Goal: Communication & Community: Answer question/provide support

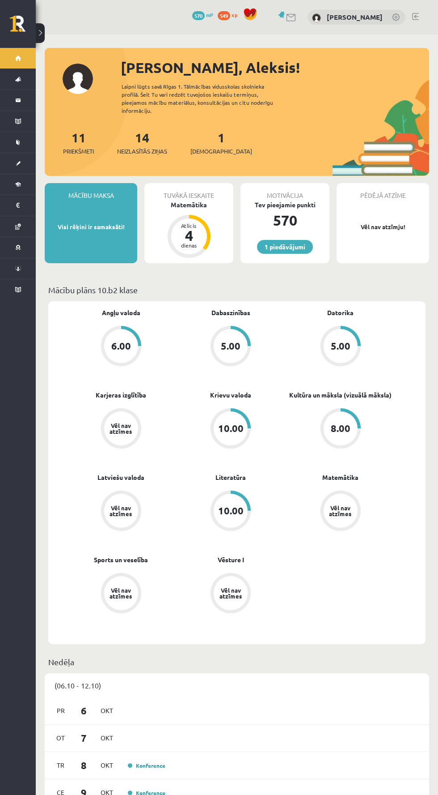
click at [40, 28] on button at bounding box center [40, 33] width 9 height 20
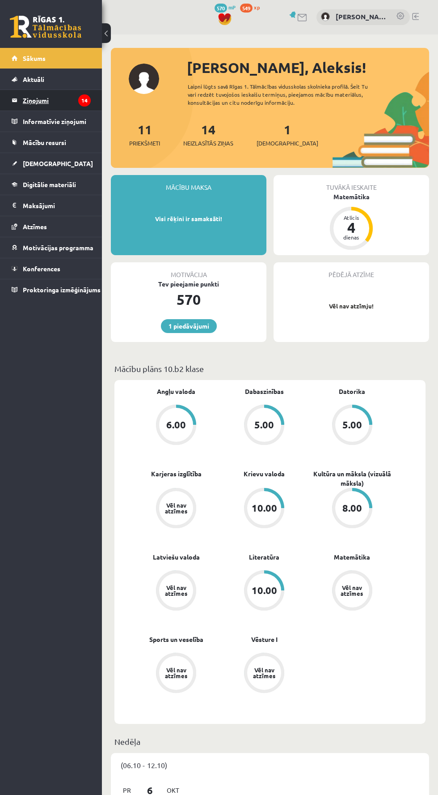
click at [53, 103] on legend "Ziņojumi 14" at bounding box center [57, 100] width 68 height 21
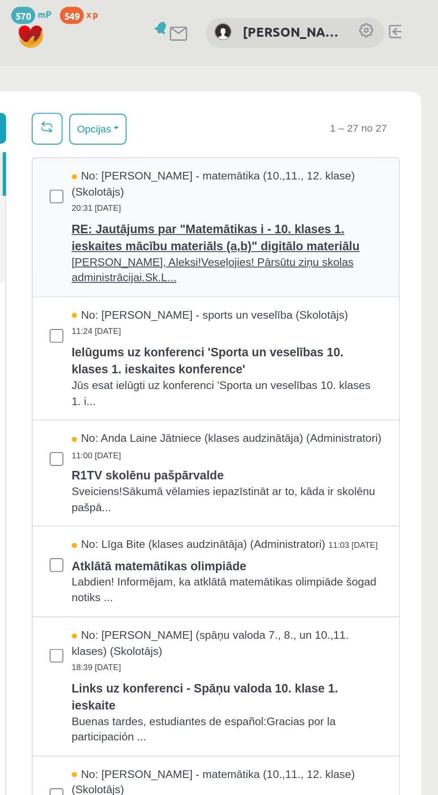
click at [0, 165] on span "[PERSON_NAME], Aleksi!Veseļojies! Pārsūtu ziņu skolas administrācijai.Sk.L..." at bounding box center [22, 173] width 162 height 17
